Goal: Transaction & Acquisition: Download file/media

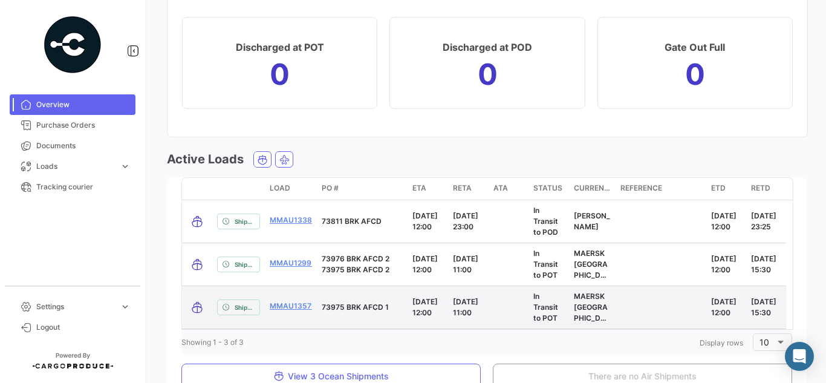
scroll to position [1416, 0]
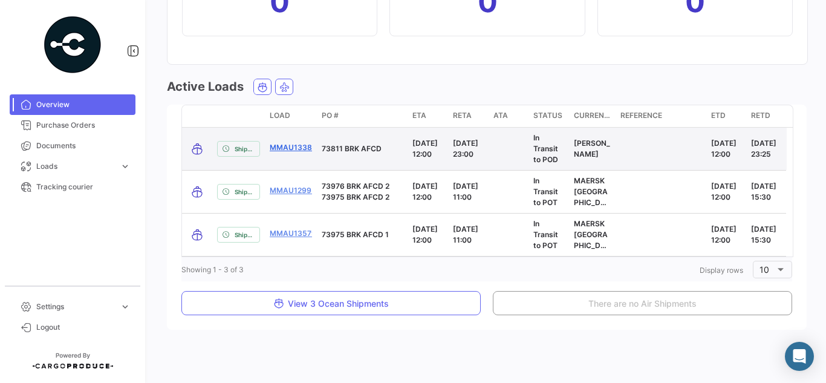
click at [283, 143] on link "MMAU1338321" at bounding box center [297, 147] width 55 height 11
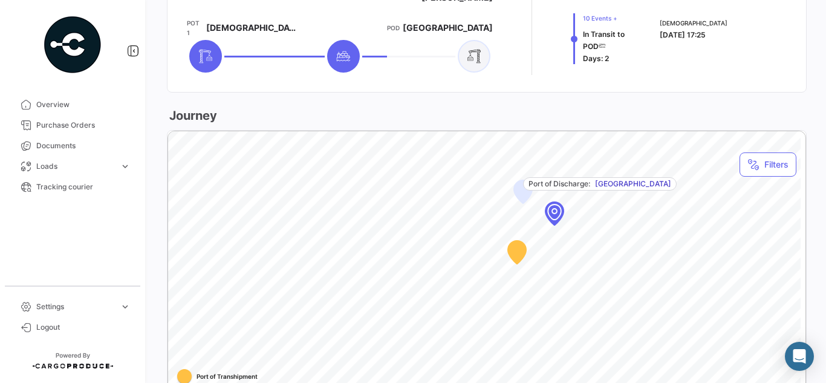
scroll to position [745, 0]
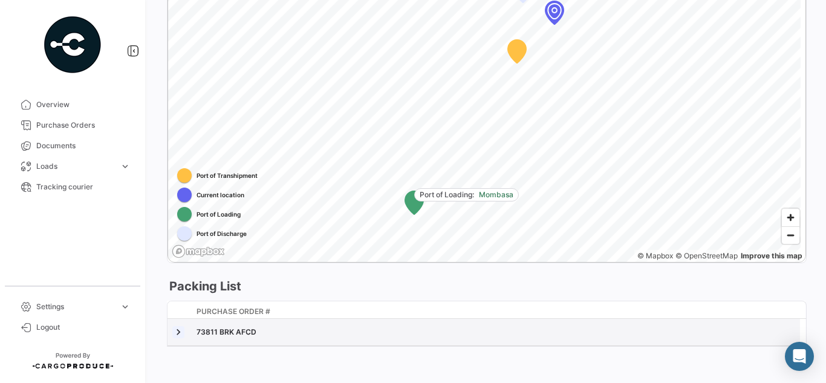
click at [182, 326] on link at bounding box center [178, 332] width 12 height 12
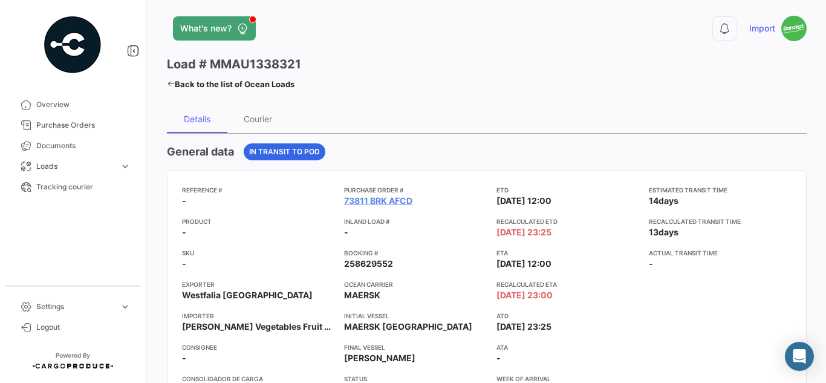
scroll to position [0, 0]
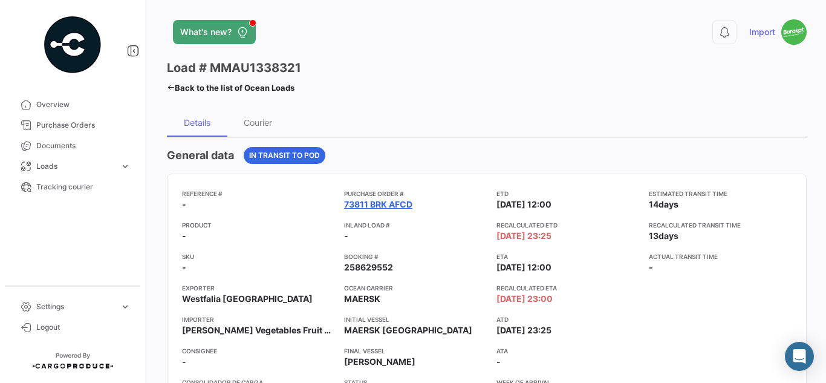
click at [366, 207] on link "73811 BRK AFCD" at bounding box center [378, 204] width 68 height 12
click at [370, 206] on link "73811 BRK AFCD" at bounding box center [378, 204] width 68 height 12
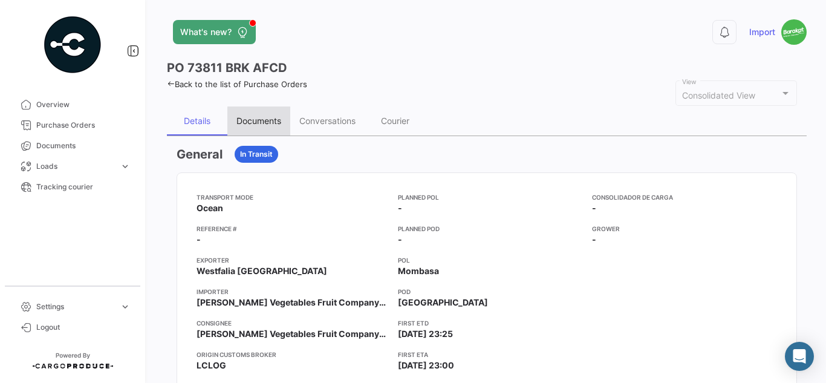
click at [258, 117] on div "Documents" at bounding box center [258, 121] width 45 height 10
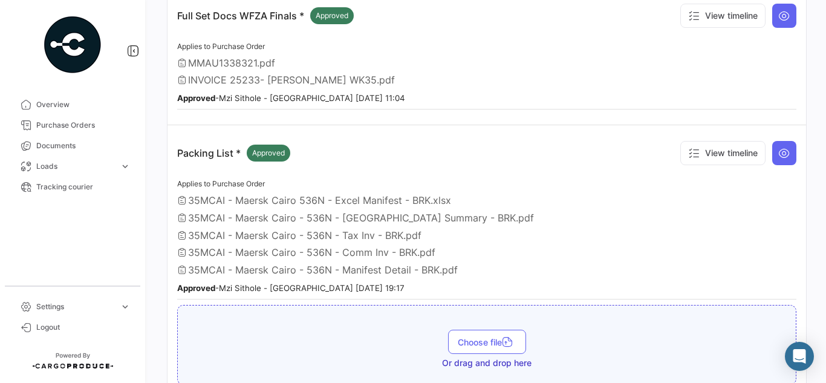
scroll to position [302, 0]
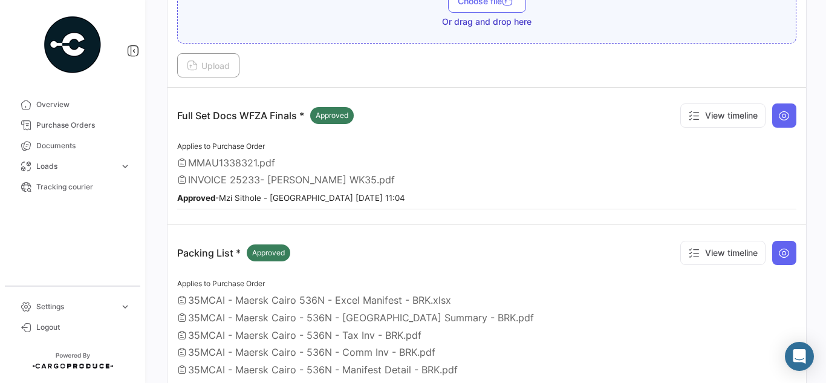
drag, startPoint x: 226, startPoint y: 164, endPoint x: 302, endPoint y: 161, distance: 75.6
click at [302, 161] on div "MMAU1338321.pdf" at bounding box center [486, 163] width 619 height 12
drag, startPoint x: 267, startPoint y: 184, endPoint x: 372, endPoint y: 177, distance: 105.4
click at [370, 177] on div "INVOICE 25233- [PERSON_NAME] WK35.pdf" at bounding box center [486, 180] width 619 height 12
click at [784, 111] on icon at bounding box center [784, 115] width 12 height 12
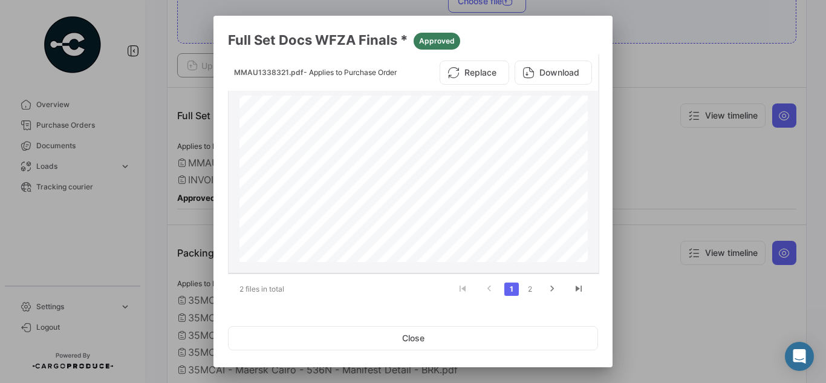
scroll to position [1, 0]
click at [526, 279] on li "2" at bounding box center [530, 288] width 18 height 21
click at [525, 285] on link "2" at bounding box center [530, 287] width 15 height 13
click at [548, 73] on button "Download" at bounding box center [553, 72] width 77 height 24
